Goal: Information Seeking & Learning: Learn about a topic

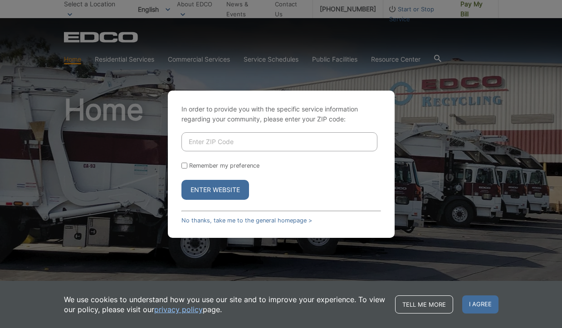
click at [212, 146] on input "Enter ZIP Code" at bounding box center [279, 141] width 196 height 19
type input "92064"
click at [218, 188] on button "Enter Website" at bounding box center [215, 190] width 68 height 20
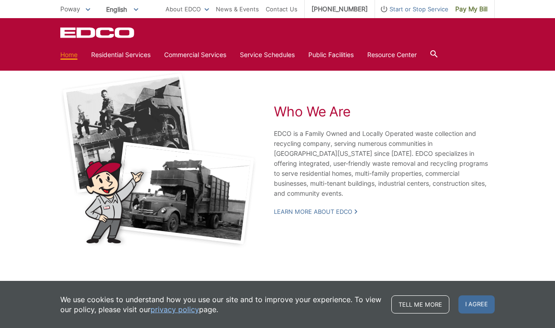
scroll to position [1676, 0]
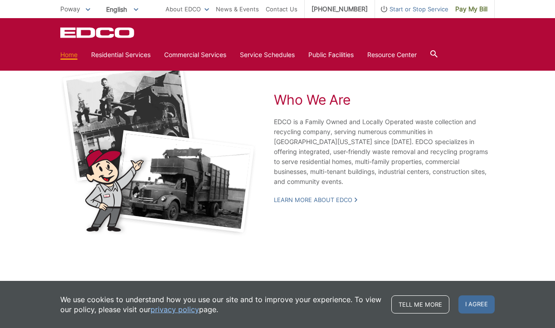
click at [335, 188] on div "Who We Are EDCO is a Family Owned and Locally Operated waste collection and rec…" at bounding box center [384, 148] width 221 height 177
click at [307, 195] on p "Learn More About EDCO" at bounding box center [384, 200] width 221 height 10
